Goal: Task Accomplishment & Management: Manage account settings

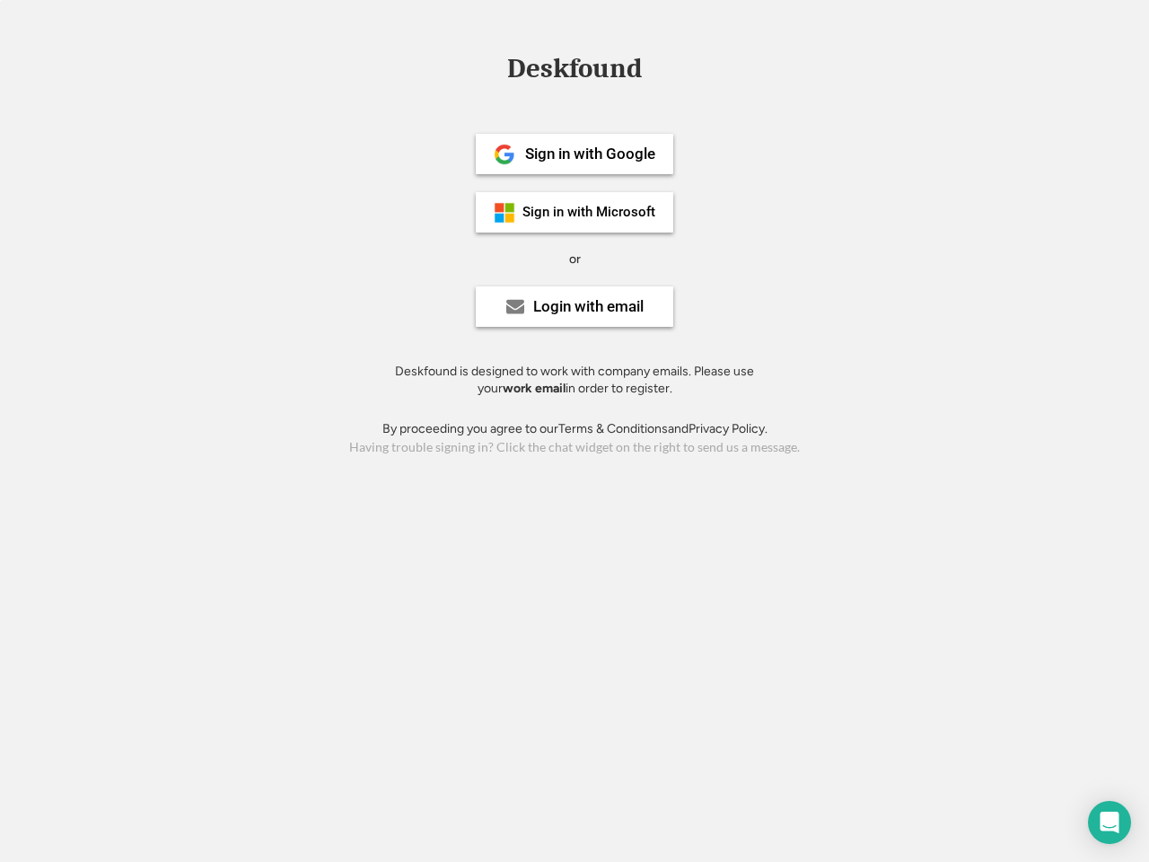
click at [574, 257] on div "or" at bounding box center [575, 259] width 12 height 18
click at [574, 72] on div "Deskfound" at bounding box center [574, 69] width 153 height 28
click at [491, 68] on div "Deskfound" at bounding box center [574, 72] width 1149 height 34
click at [574, 72] on div "Deskfound" at bounding box center [574, 69] width 153 height 28
click at [574, 258] on div "or" at bounding box center [575, 259] width 12 height 18
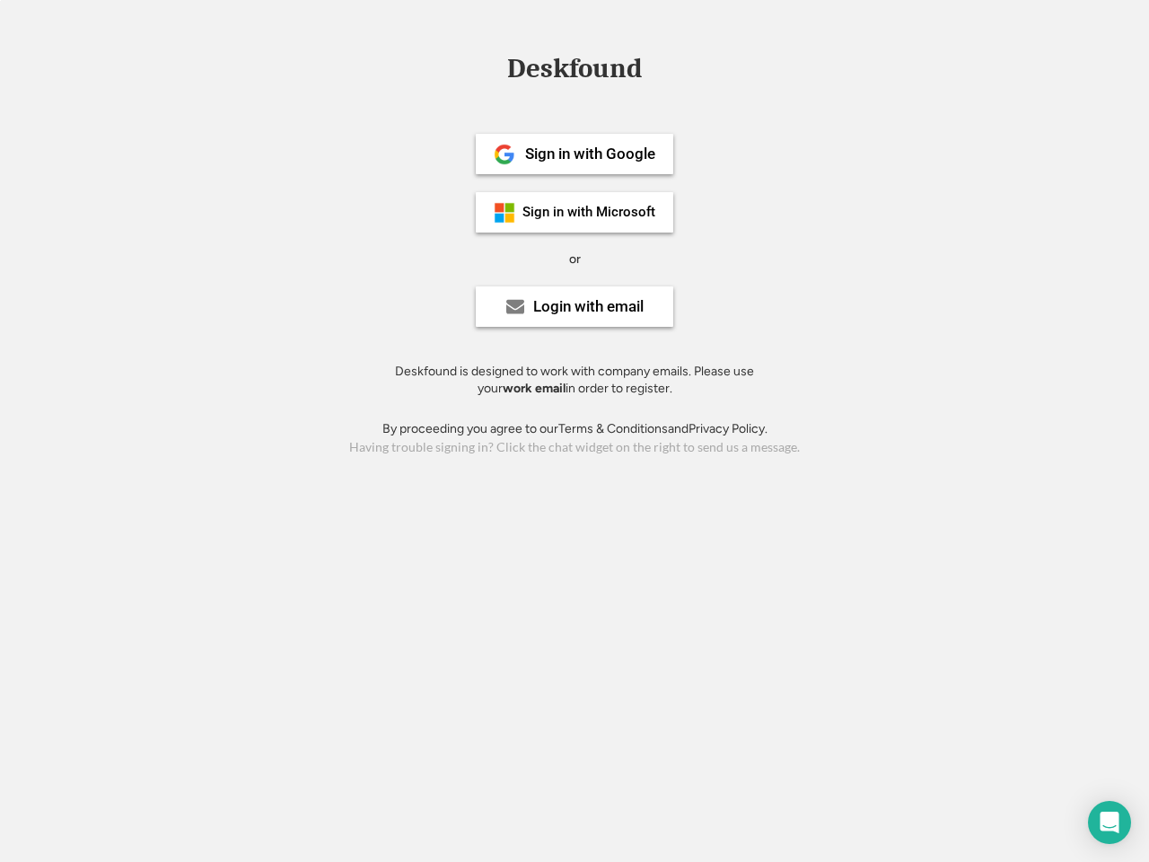
click at [574, 153] on div "Sign in with Google" at bounding box center [590, 153] width 130 height 15
click at [590, 153] on div "Sign in with Google" at bounding box center [590, 153] width 130 height 15
click at [504, 154] on img at bounding box center [505, 155] width 22 height 22
click at [574, 212] on div "Sign in with Microsoft" at bounding box center [588, 212] width 133 height 13
click at [590, 212] on div "Sign in with Microsoft" at bounding box center [588, 212] width 133 height 13
